Goal: Check status: Check status

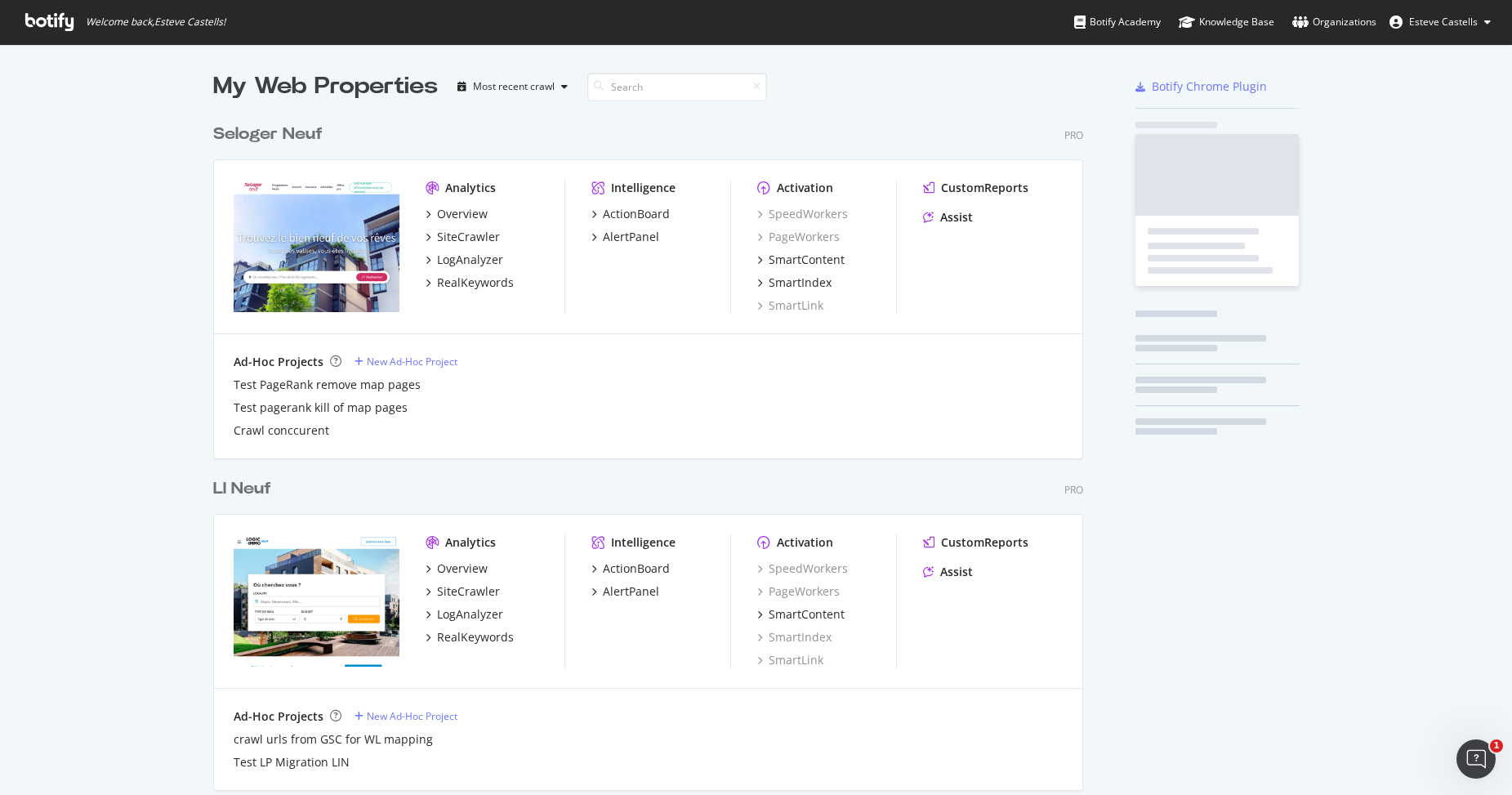
scroll to position [4715, 871]
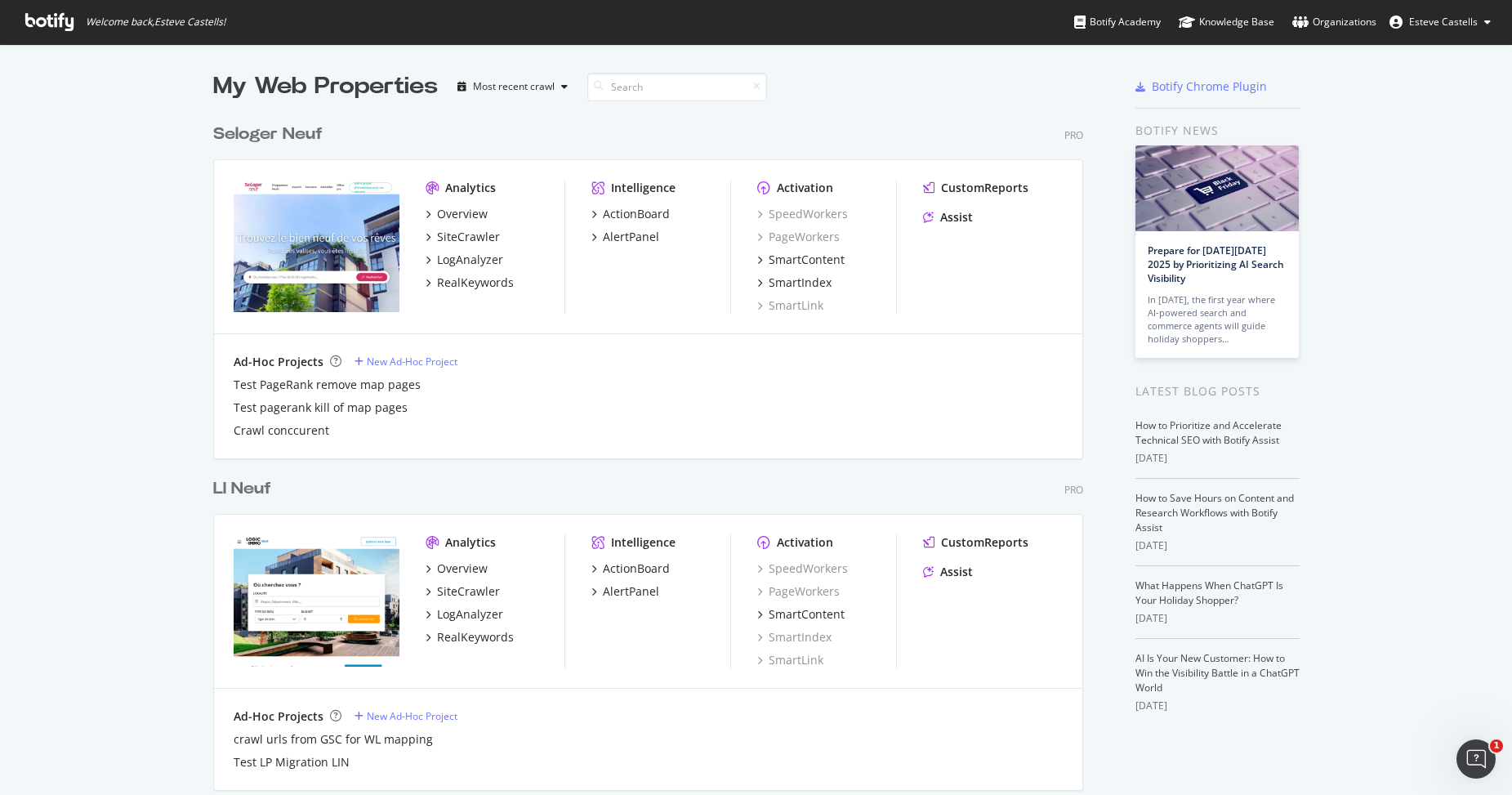
click at [640, 88] on input at bounding box center [677, 87] width 180 height 29
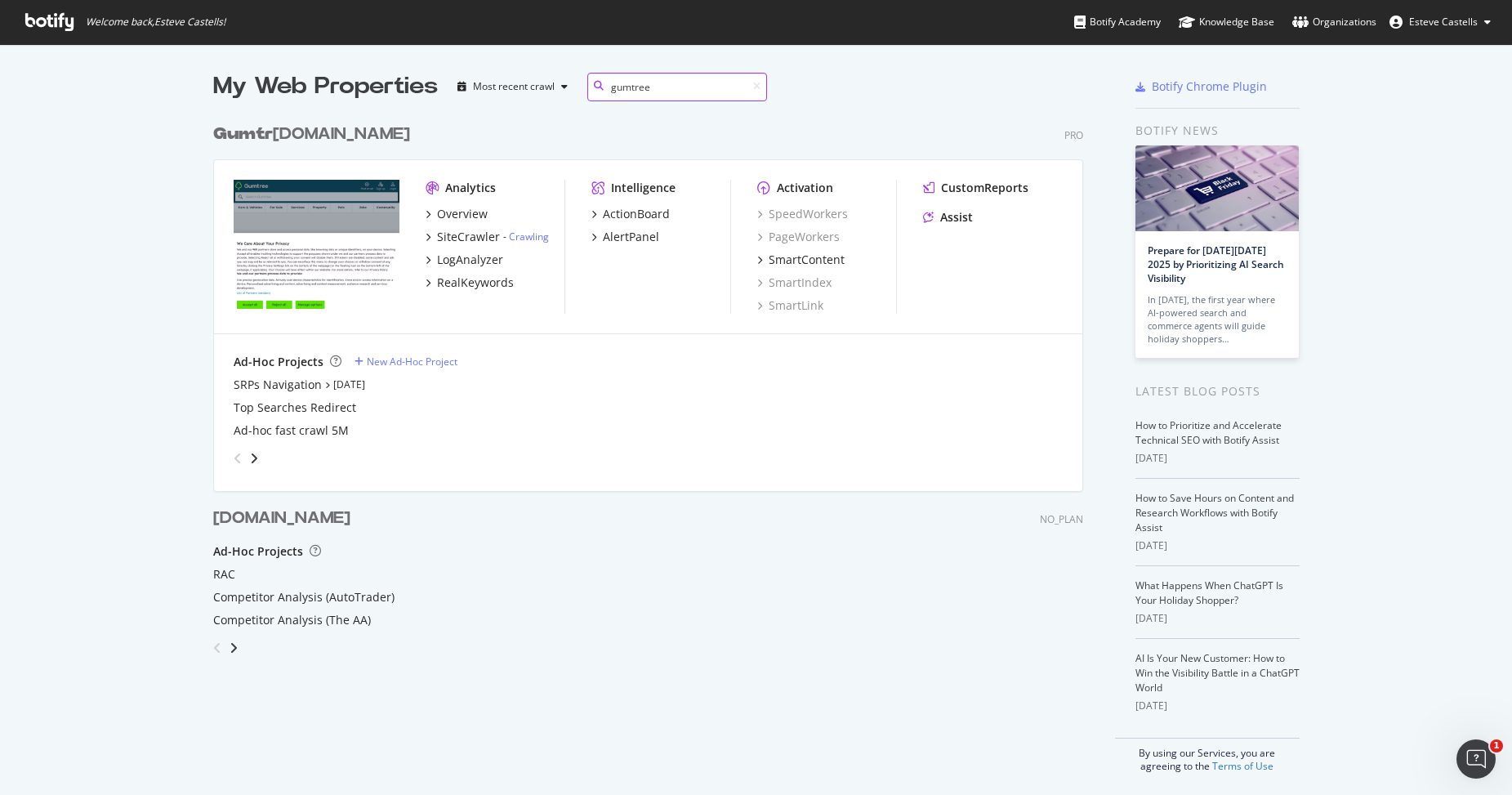
type input "gumtree"
click at [292, 127] on div "Gumtree .com" at bounding box center [274, 134] width 122 height 24
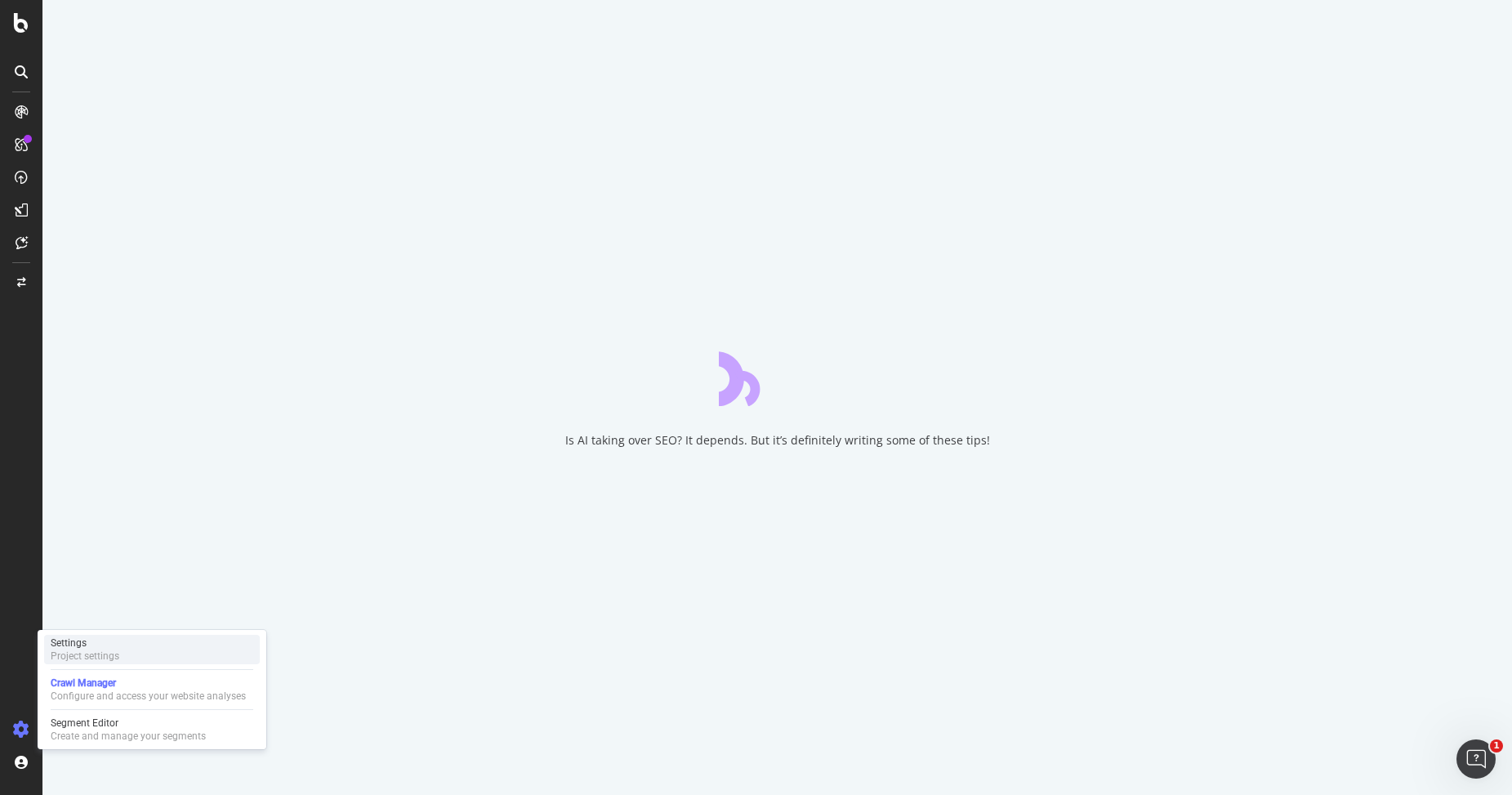
click at [103, 652] on div "Project settings" at bounding box center [84, 656] width 68 height 13
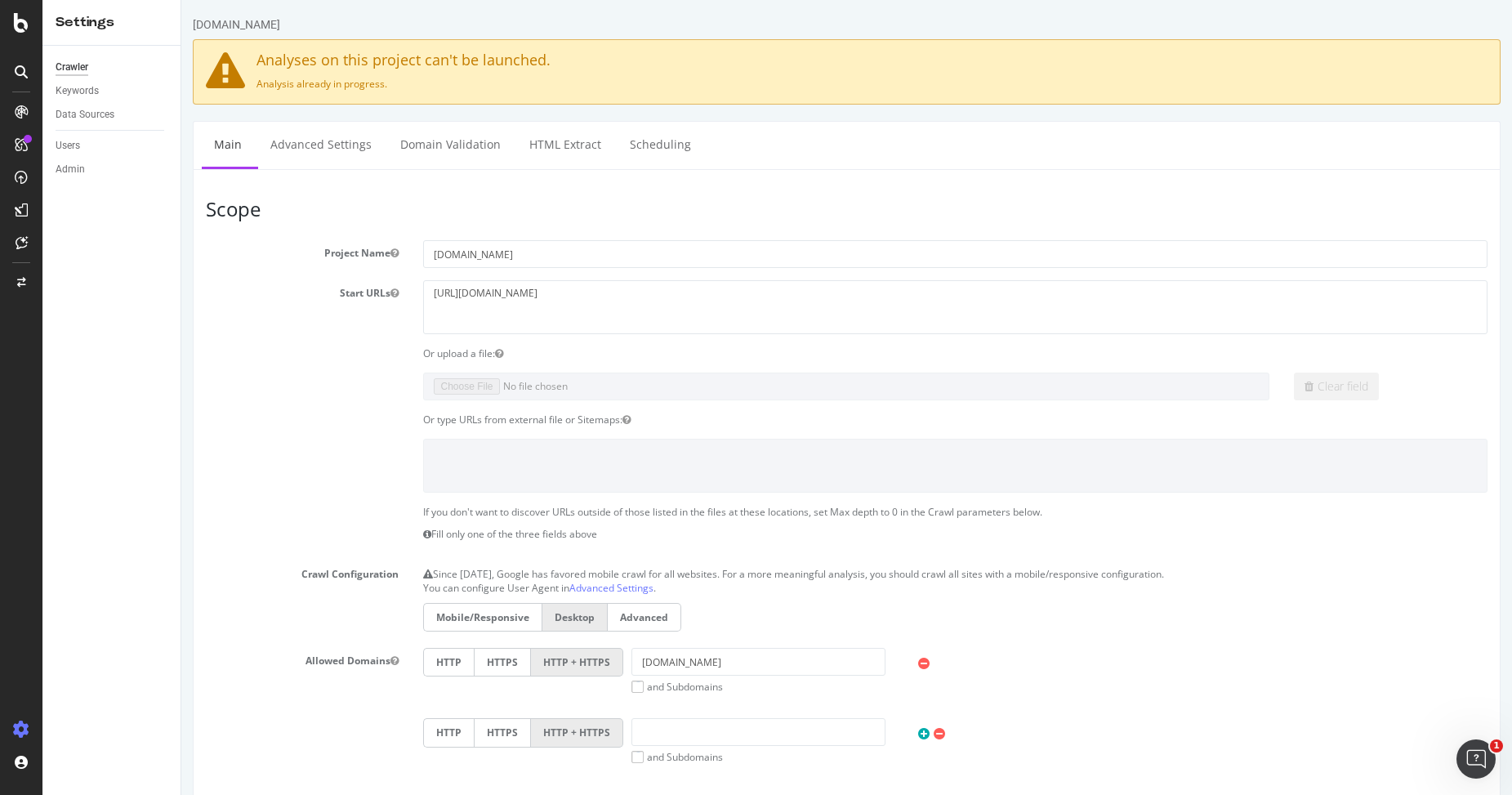
click at [133, 304] on div "Crawler Keywords Data Sources Users Admin" at bounding box center [112, 420] width 138 height 750
click at [89, 689] on div "Configure and access your website analyses" at bounding box center [148, 695] width 196 height 13
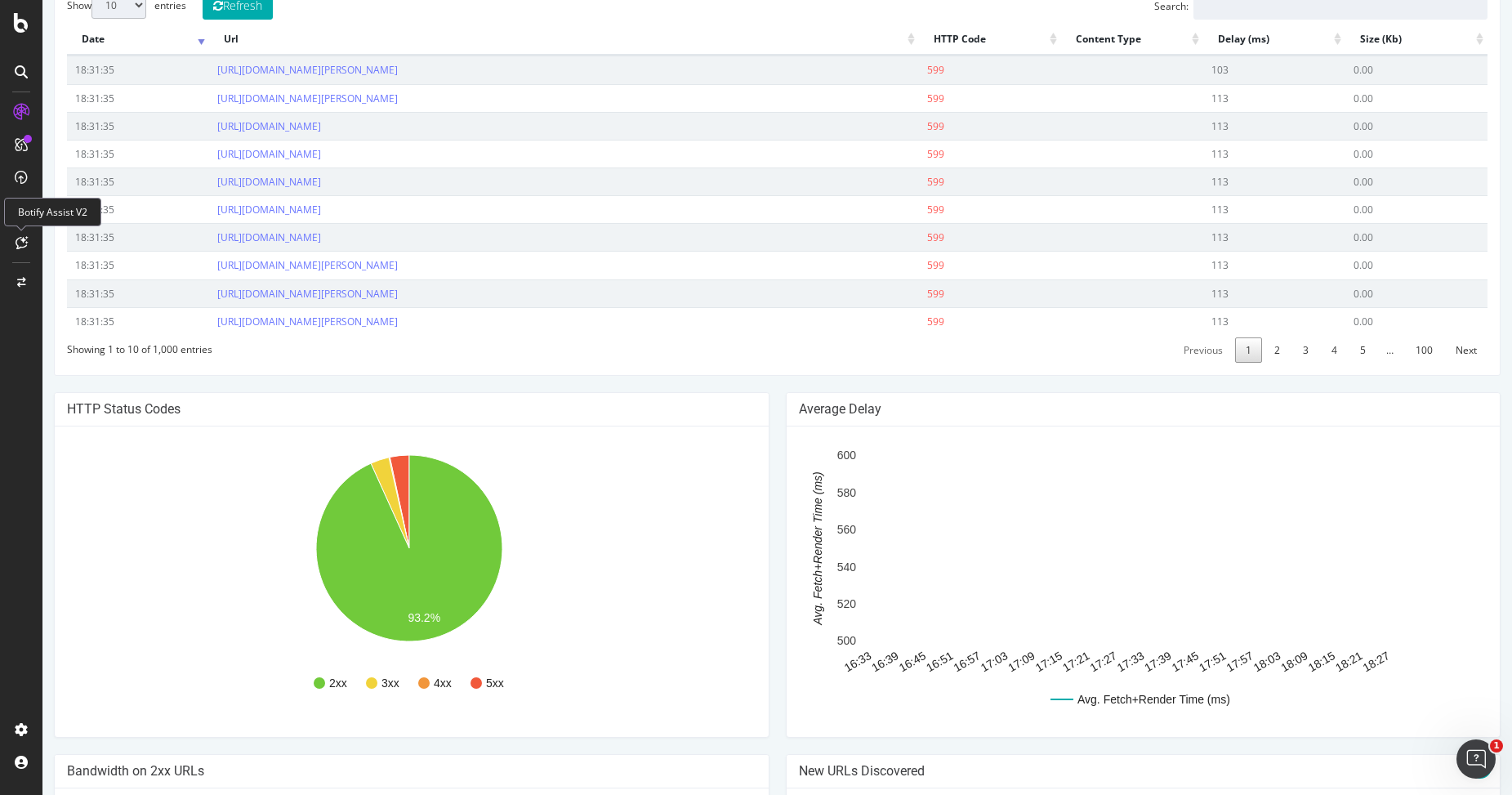
scroll to position [807, 0]
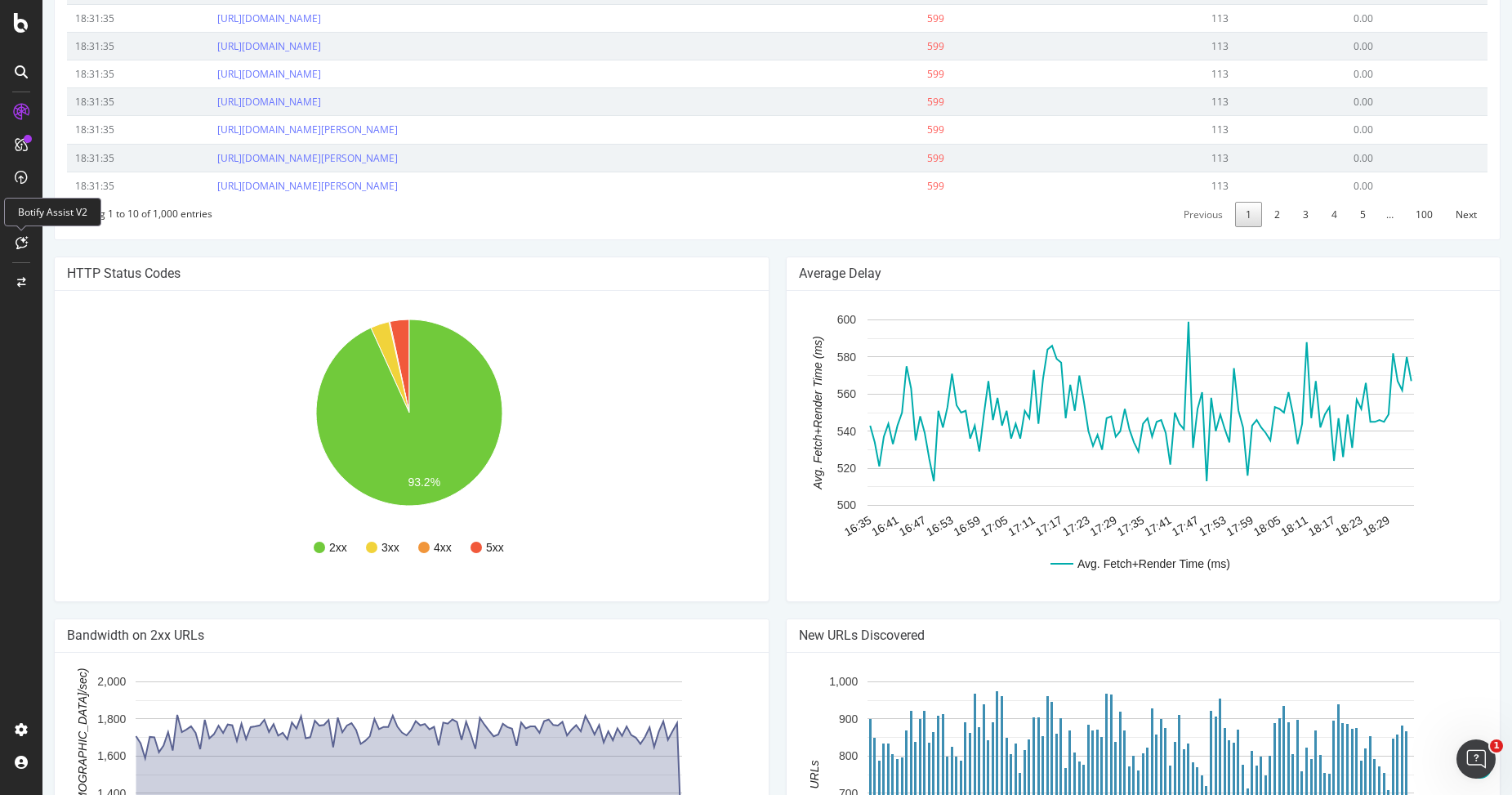
click at [1062, 266] on div "[DOMAIN_NAME] [DOMAIN_NAME] Your Botify Analysis is on its way Our crawler is e…" at bounding box center [777, 95] width 1470 height 1771
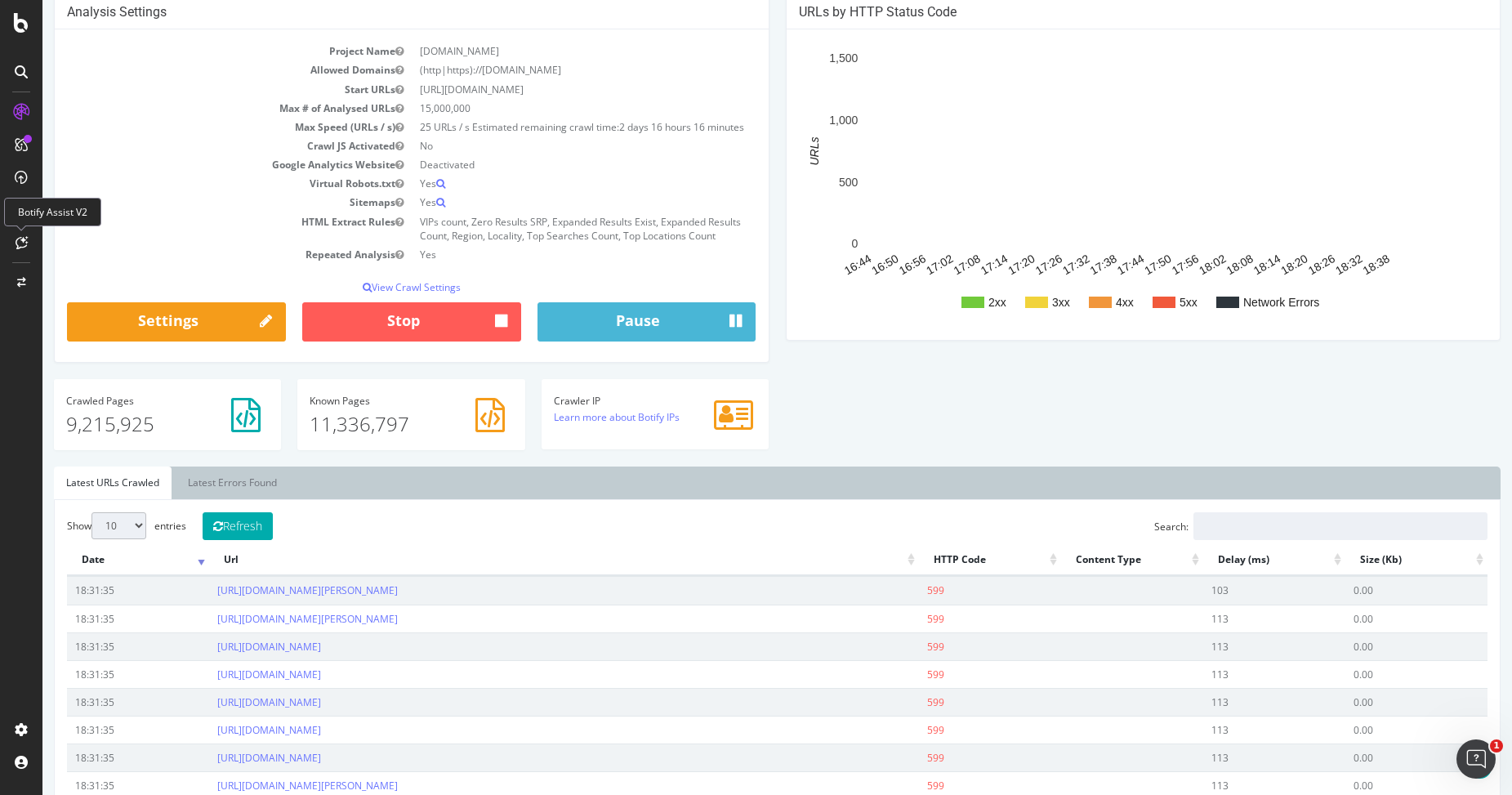
scroll to position [0, 0]
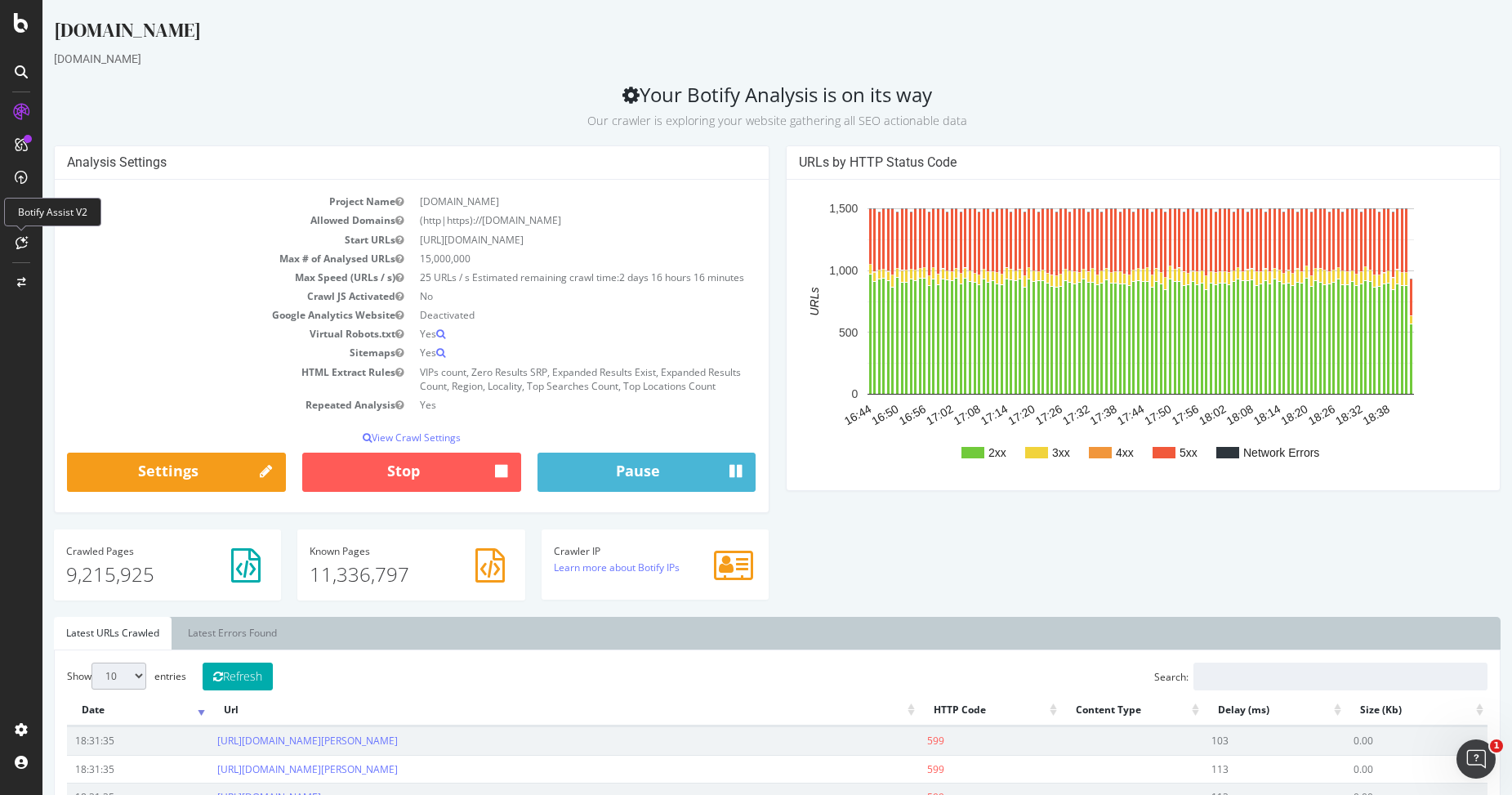
drag, startPoint x: 1103, startPoint y: 70, endPoint x: 1121, endPoint y: 87, distance: 24.8
